Goal: Use online tool/utility: Utilize a website feature to perform a specific function

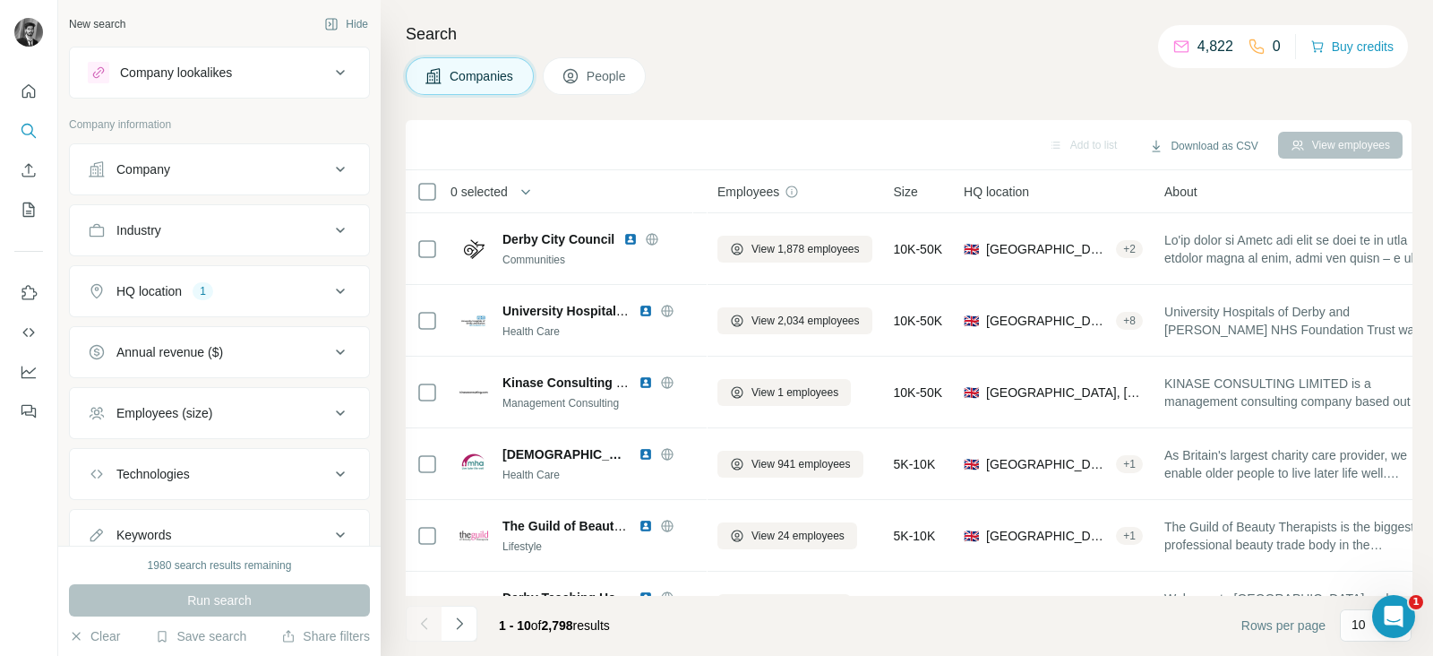
click at [278, 177] on button "Company" at bounding box center [219, 169] width 299 height 43
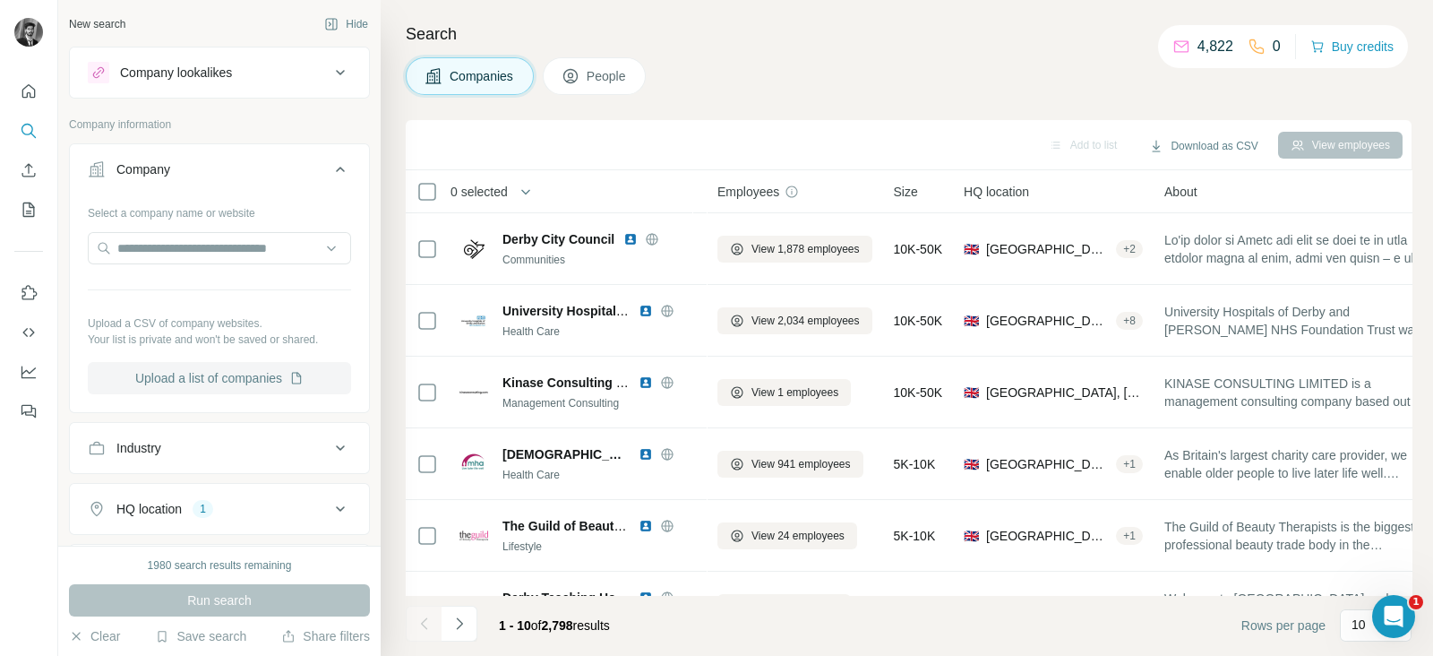
click at [226, 368] on button "Upload a list of companies" at bounding box center [219, 378] width 263 height 32
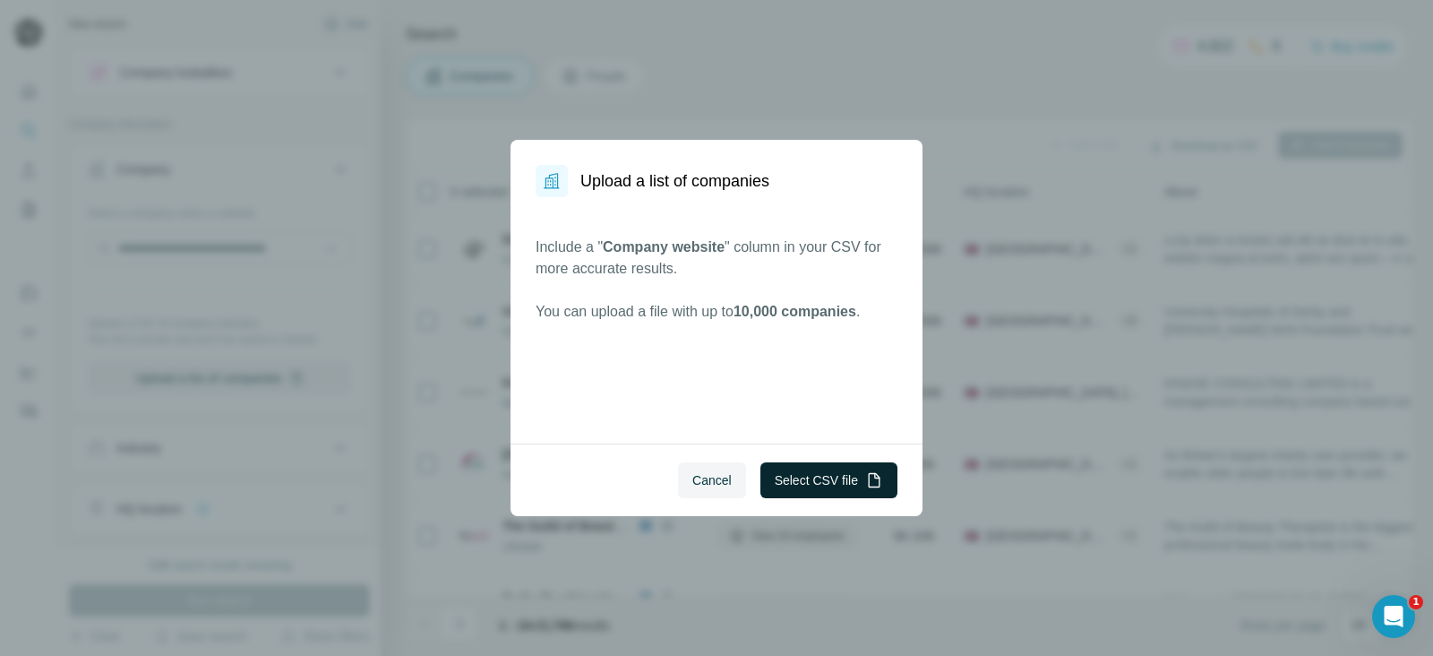
click at [794, 474] on button "Select CSV file" at bounding box center [828, 480] width 137 height 36
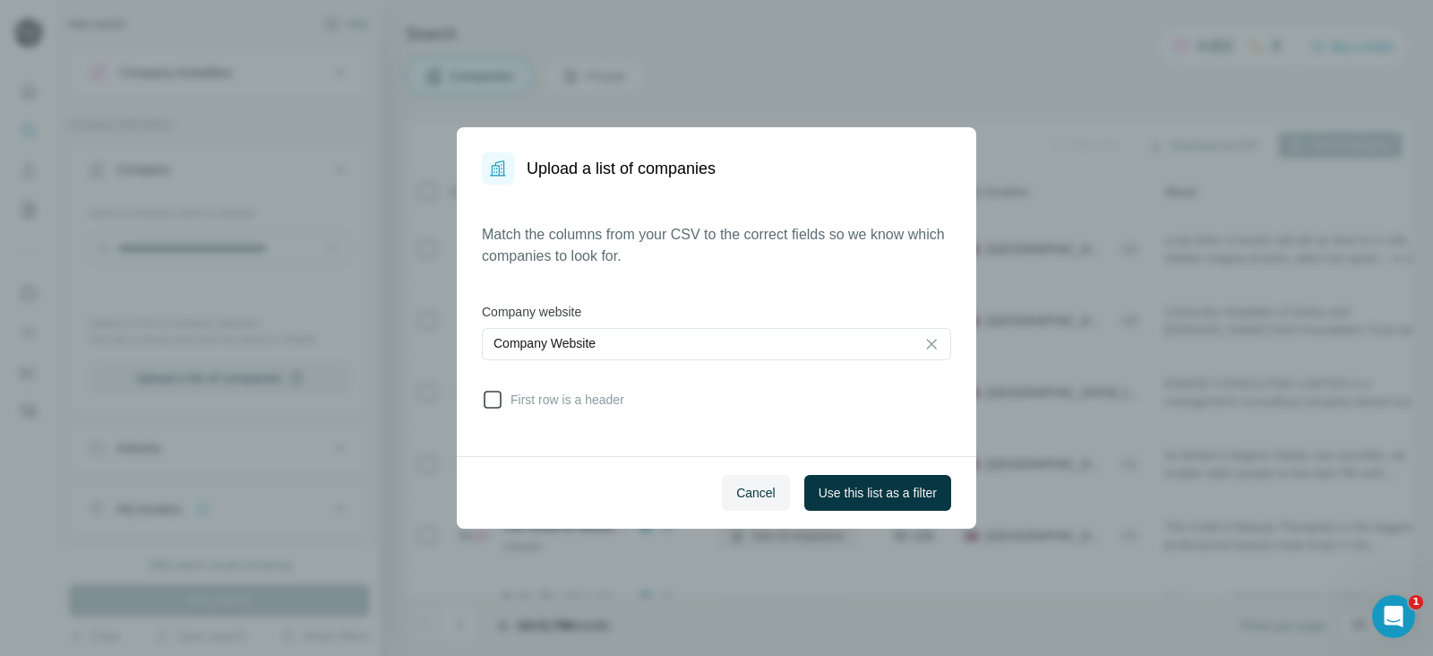
click at [503, 397] on span "First row is a header" at bounding box center [563, 399] width 121 height 18
click at [891, 493] on span "Use this list as a filter" at bounding box center [878, 493] width 118 height 18
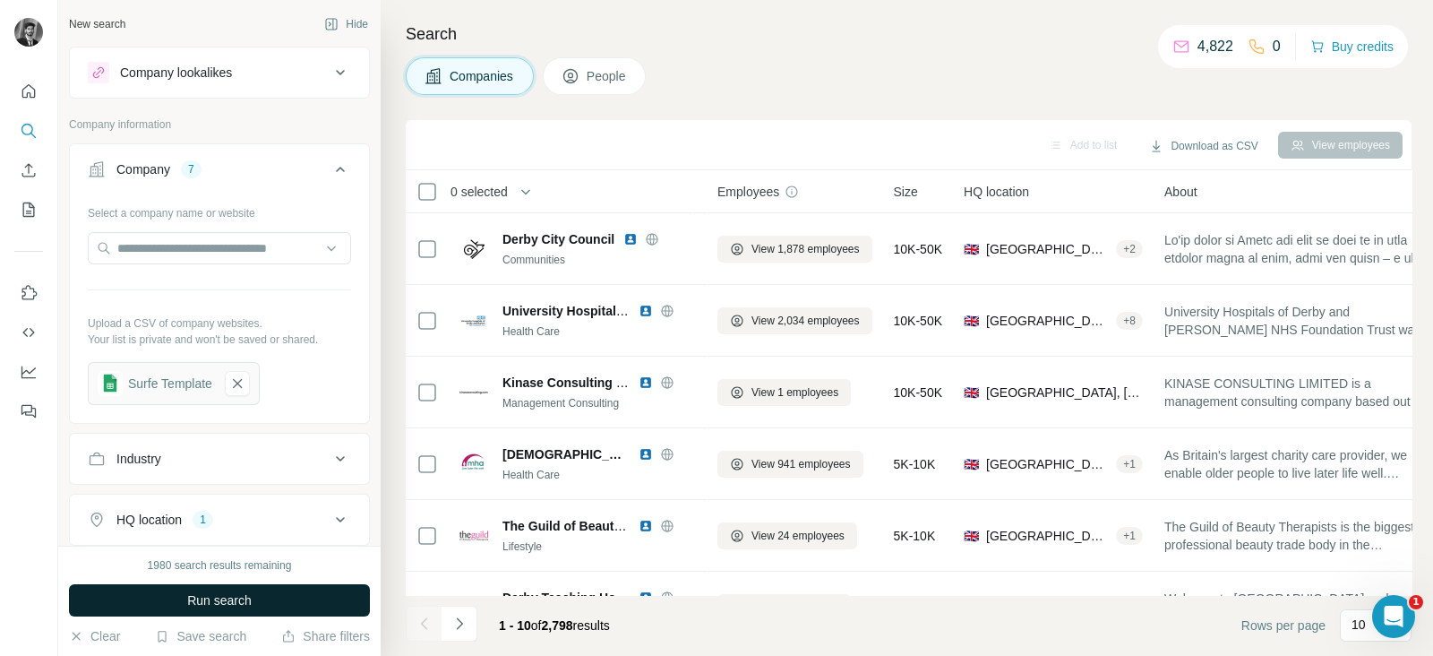
click at [155, 600] on button "Run search" at bounding box center [219, 600] width 301 height 32
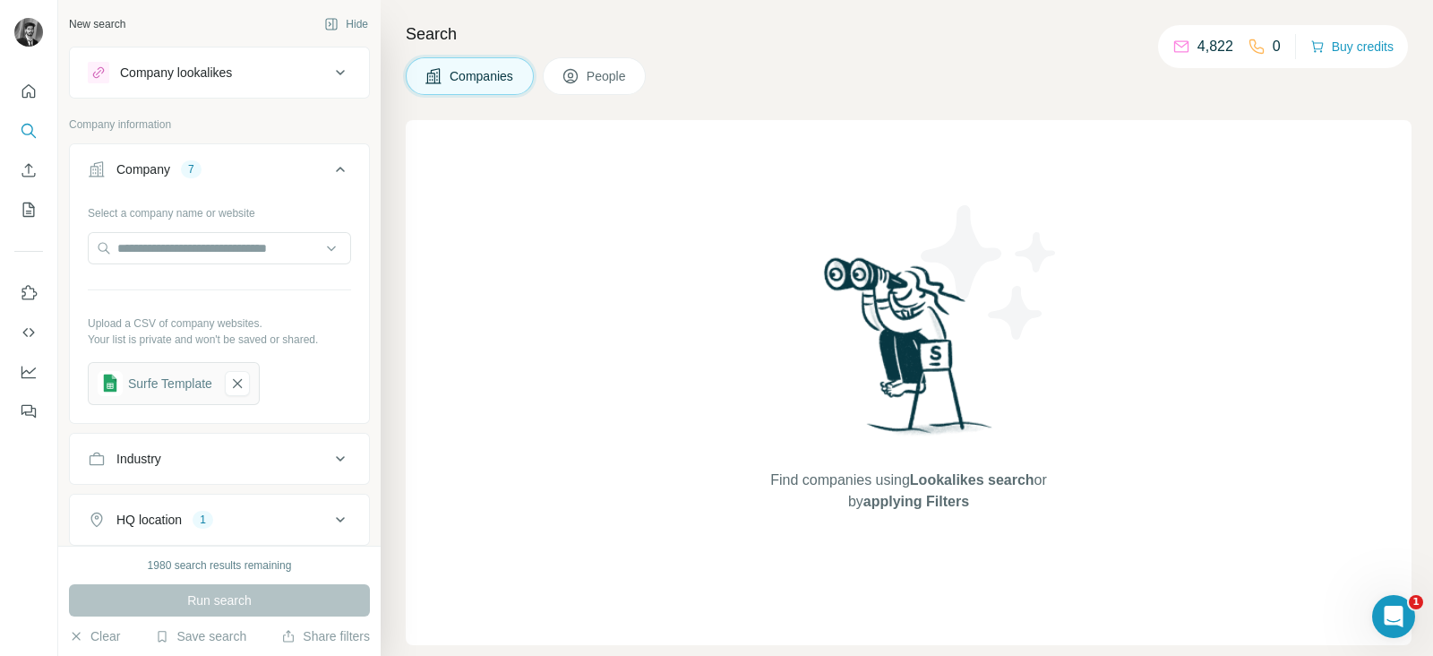
click at [578, 70] on icon at bounding box center [570, 76] width 14 height 14
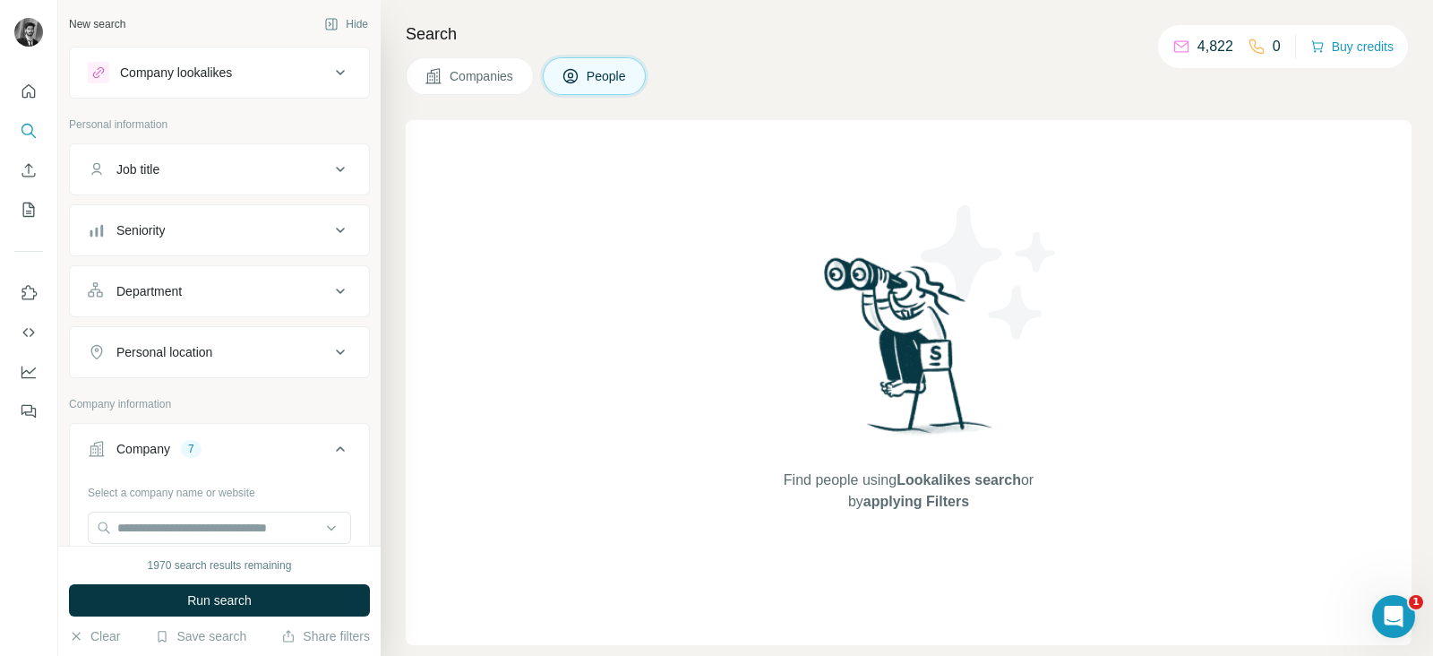
click at [213, 605] on span "Run search" at bounding box center [219, 600] width 64 height 18
